Goal: Information Seeking & Learning: Learn about a topic

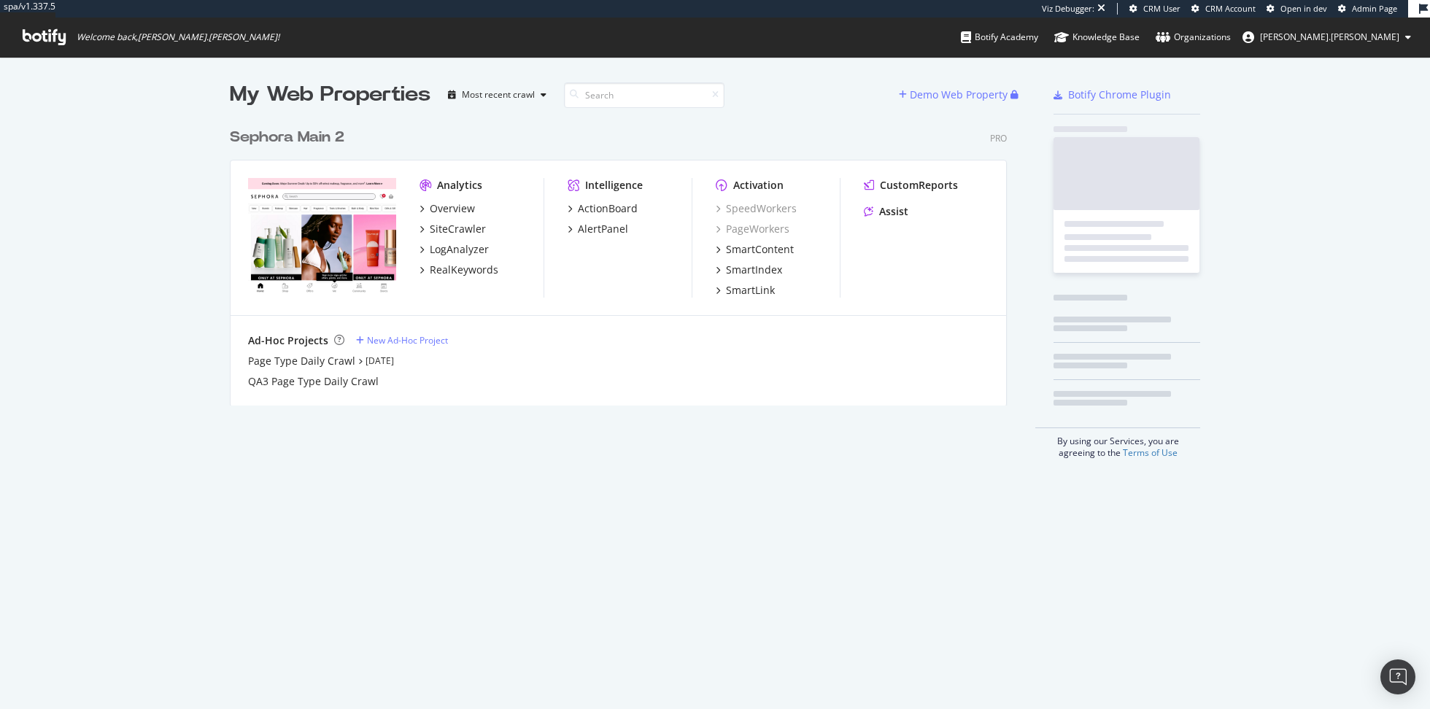
scroll to position [295, 789]
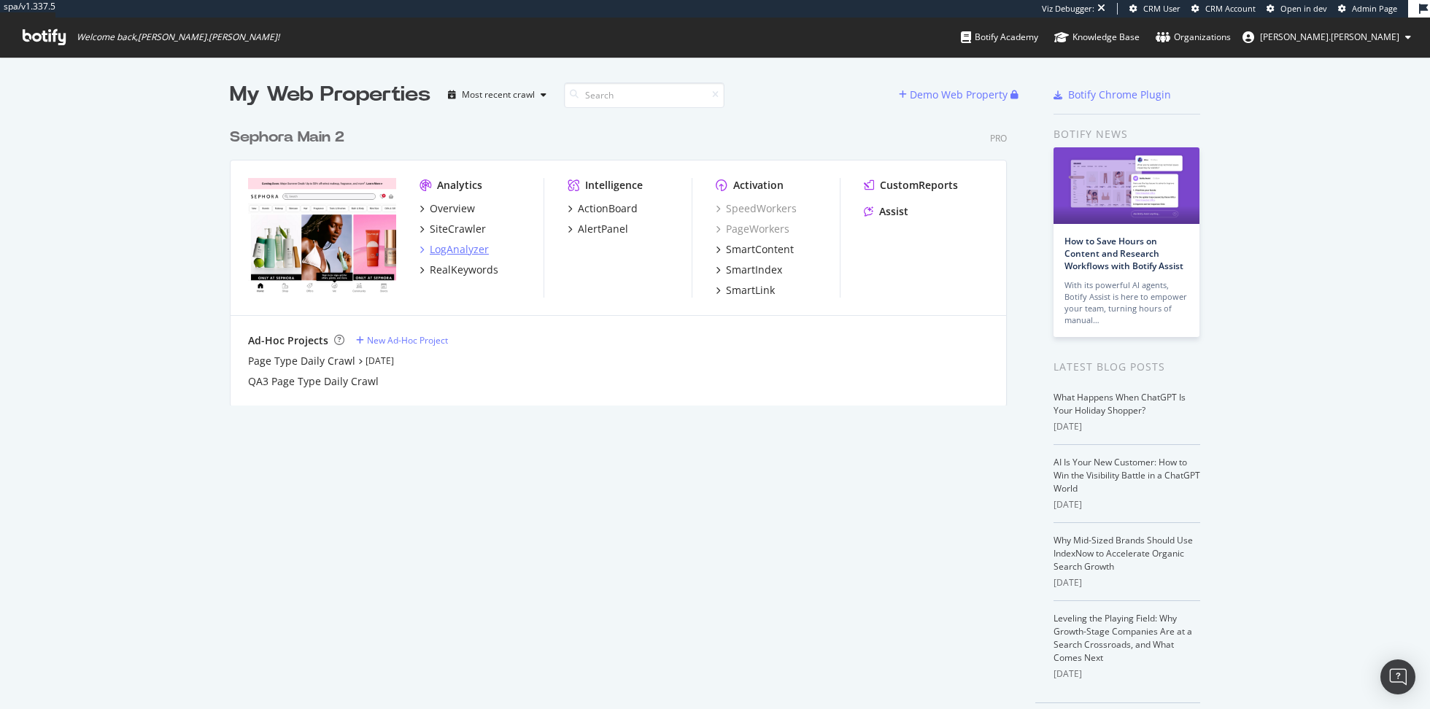
click at [473, 250] on div "LogAnalyzer" at bounding box center [459, 249] width 59 height 15
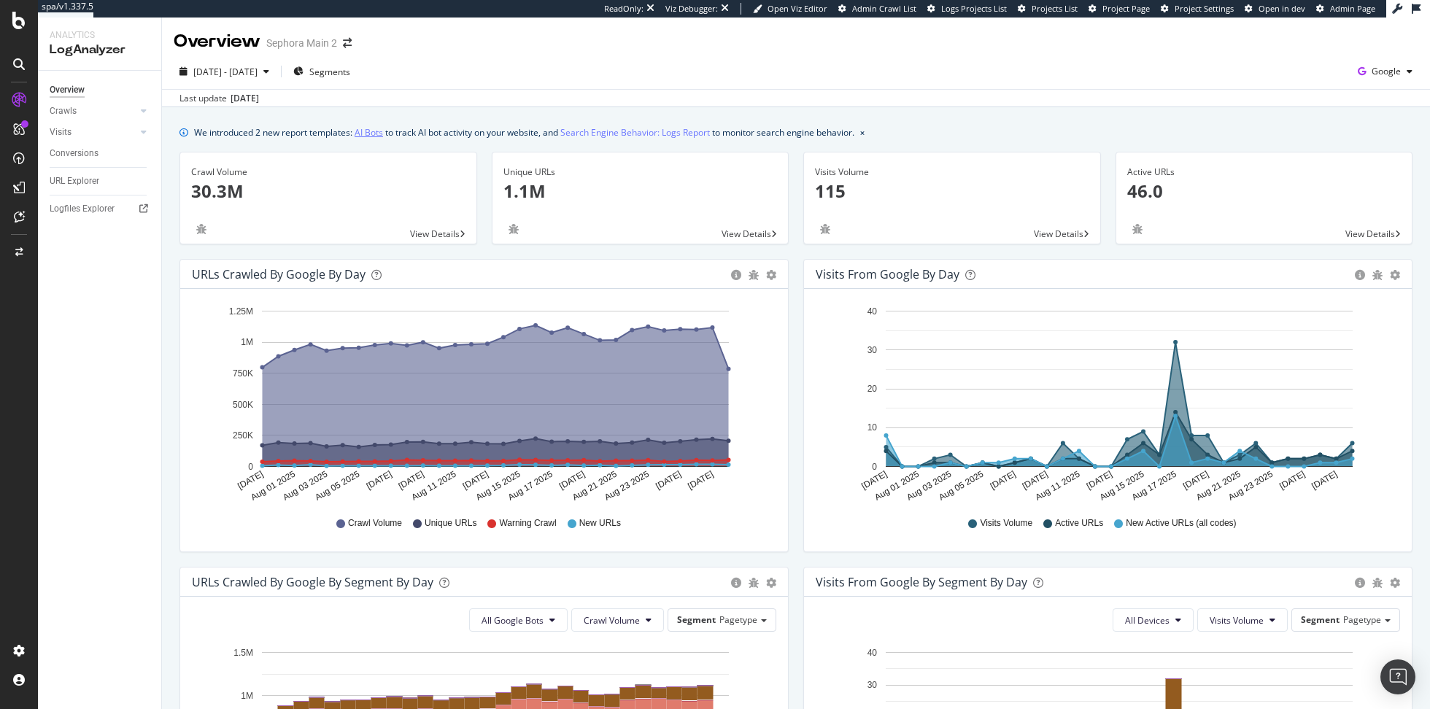
click at [371, 134] on link "AI Bots" at bounding box center [369, 132] width 28 height 15
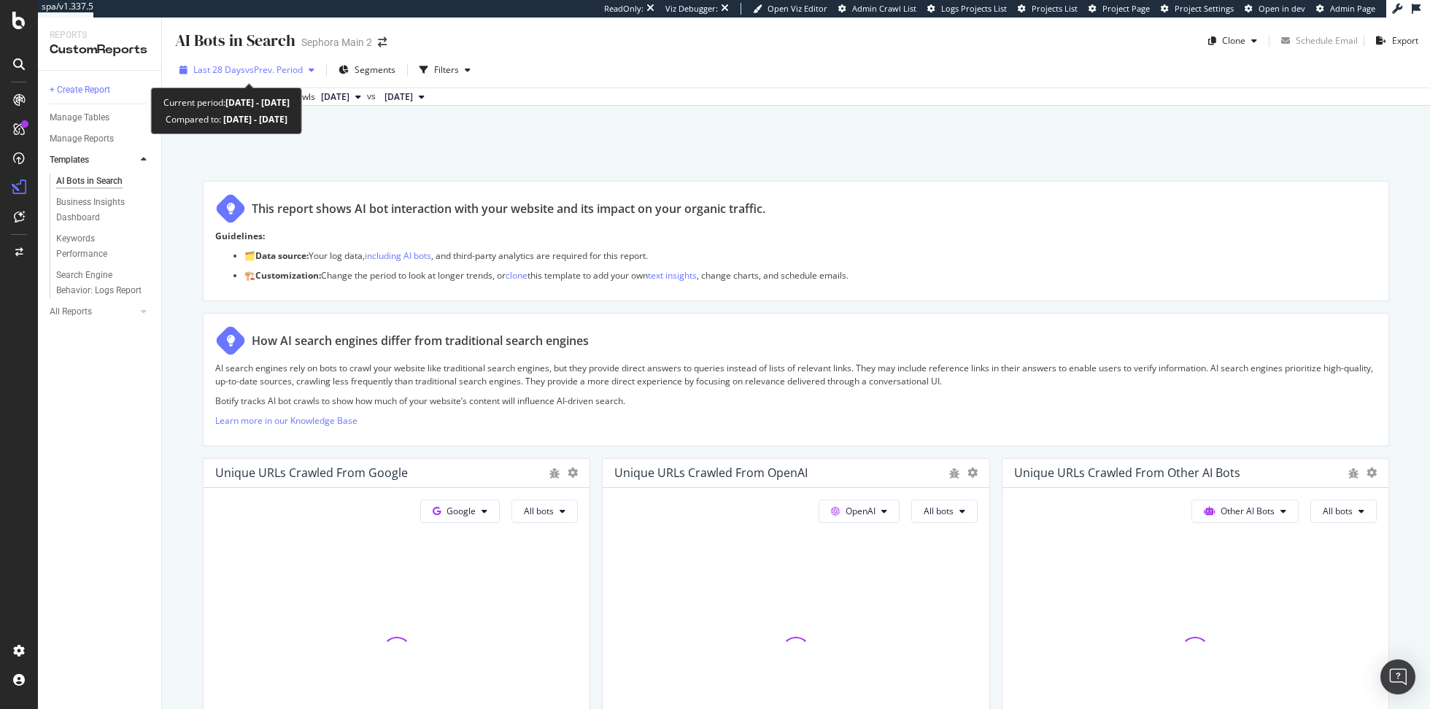
click at [287, 70] on span "vs Prev. Period" at bounding box center [274, 69] width 58 height 12
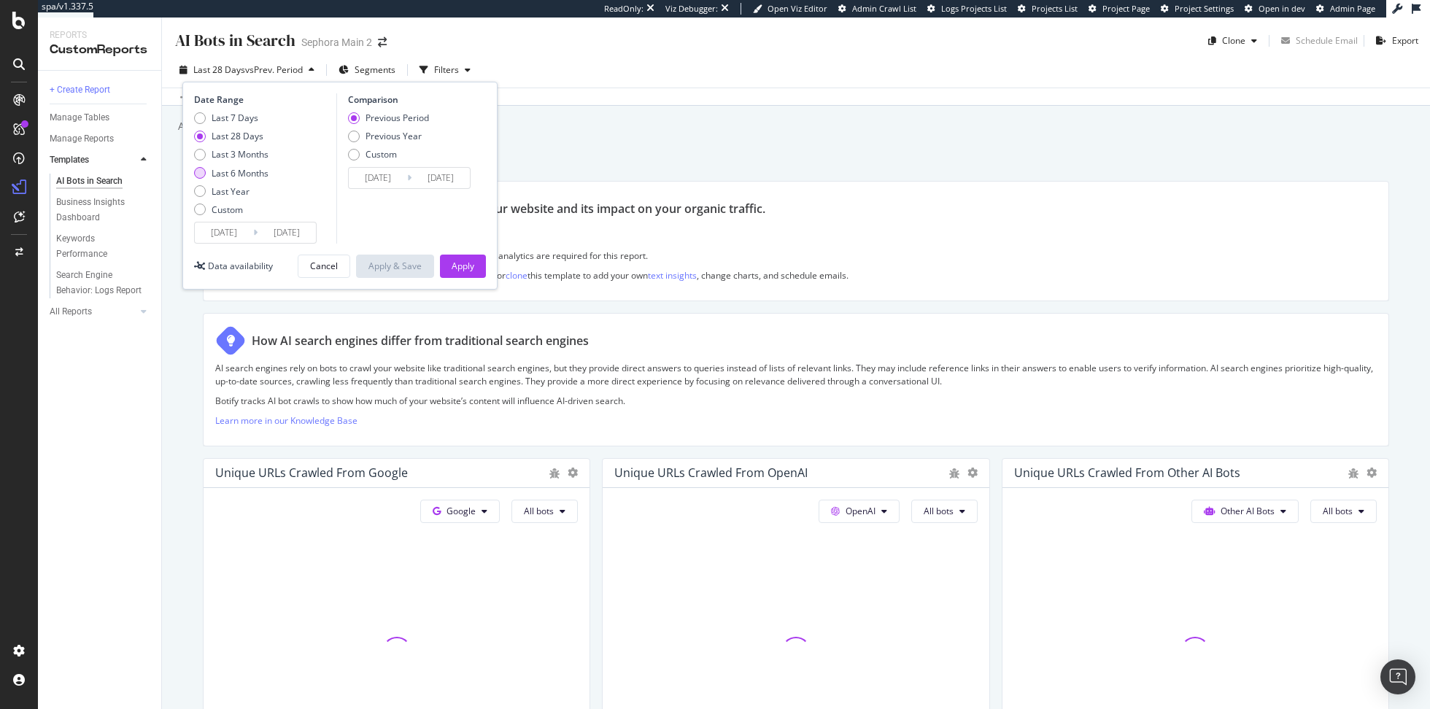
click at [260, 175] on div "Last 6 Months" at bounding box center [240, 173] width 57 height 12
type input "[DATE]"
click at [471, 269] on div "Apply" at bounding box center [463, 266] width 23 height 12
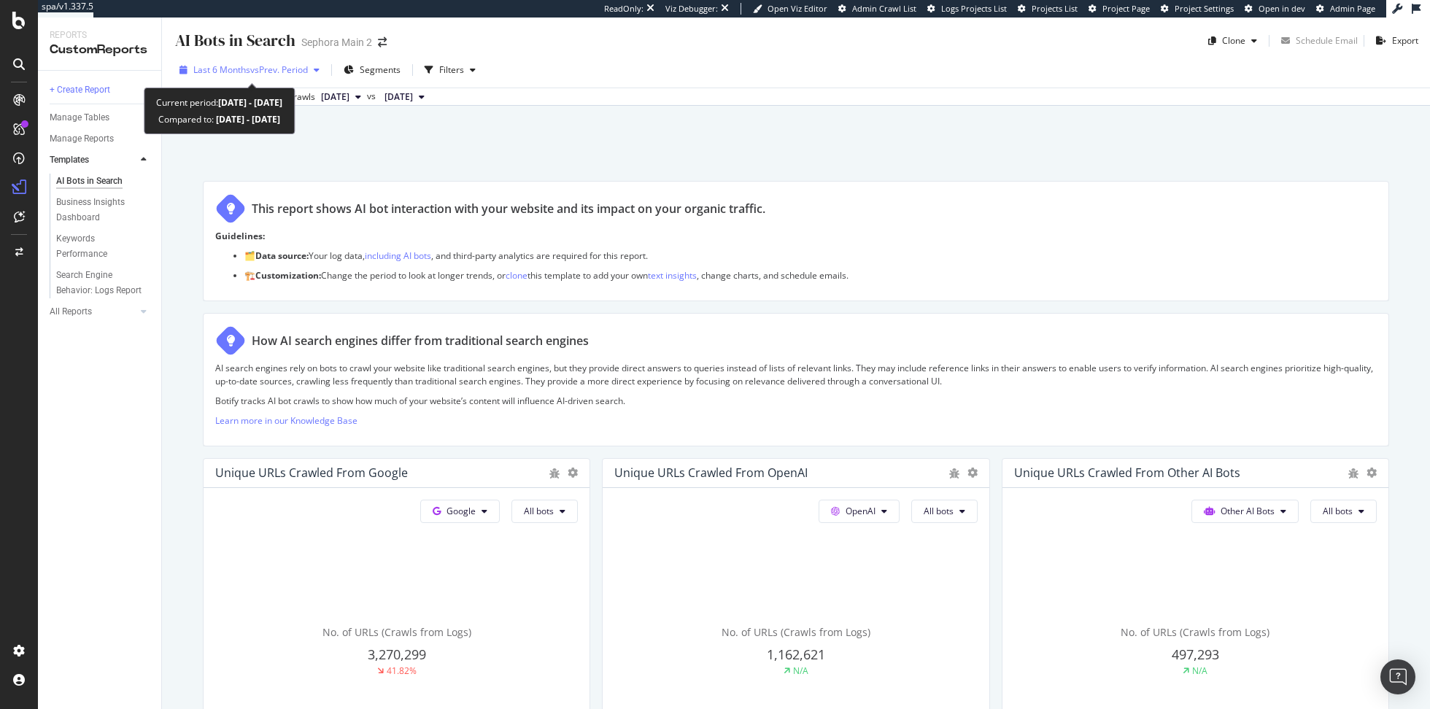
click at [301, 69] on span "vs Prev. Period" at bounding box center [279, 69] width 58 height 12
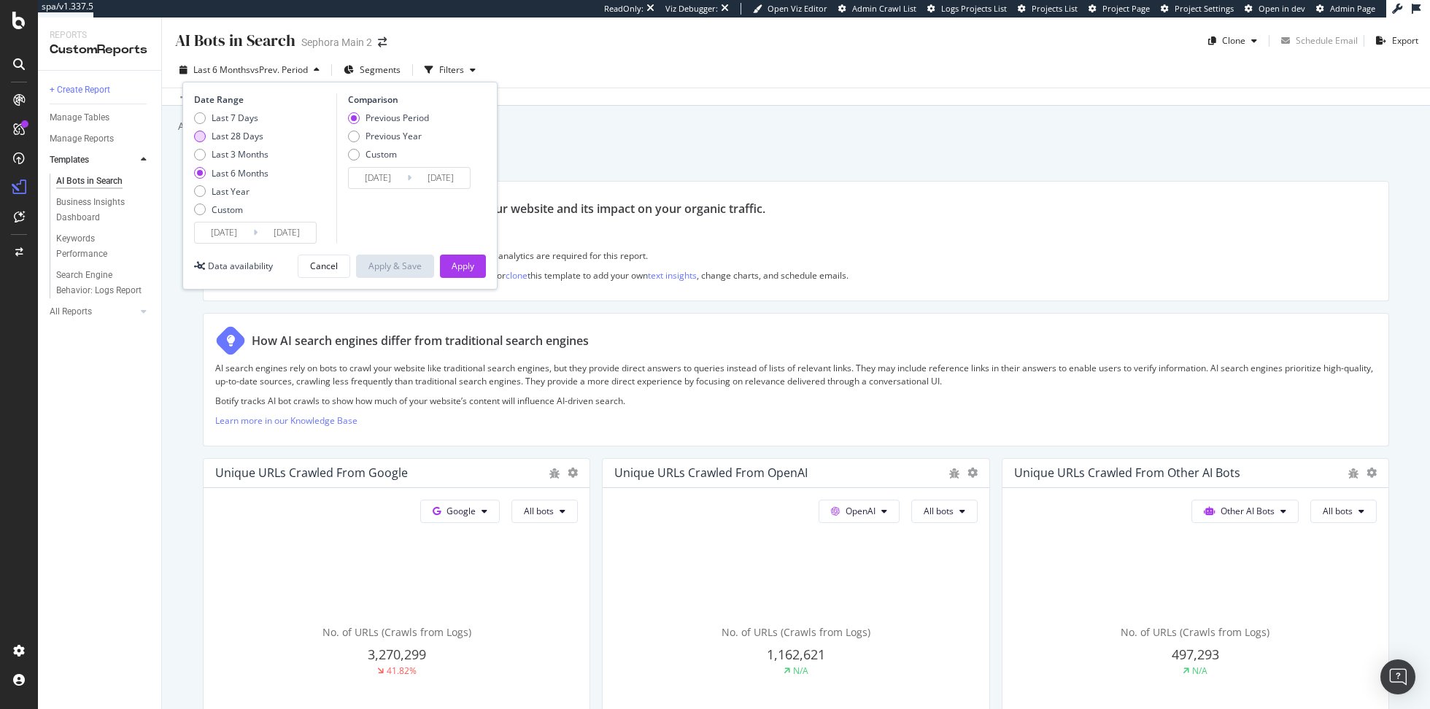
click at [251, 133] on div "Last 28 Days" at bounding box center [238, 136] width 52 height 12
type input "[DATE]"
click at [476, 271] on button "Apply" at bounding box center [463, 266] width 46 height 23
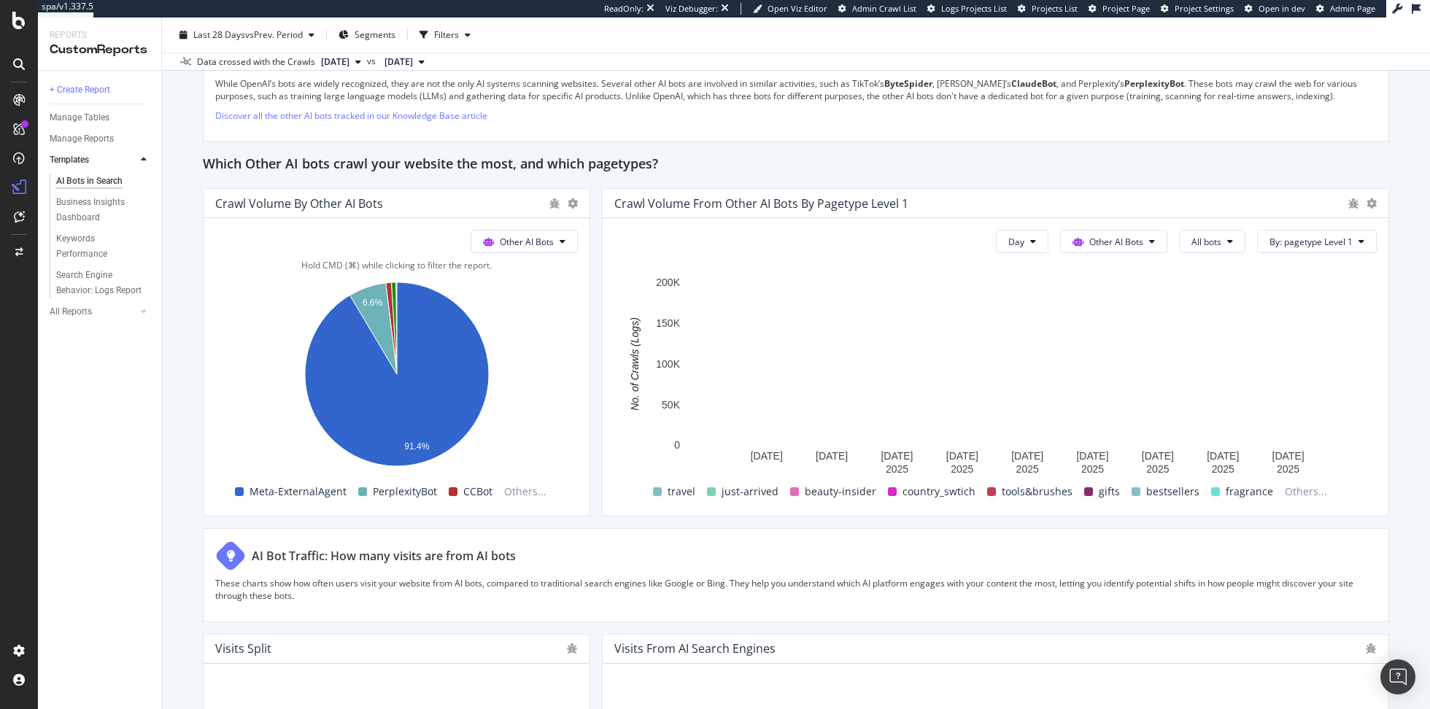
scroll to position [2043, 0]
